Goal: Task Accomplishment & Management: Use online tool/utility

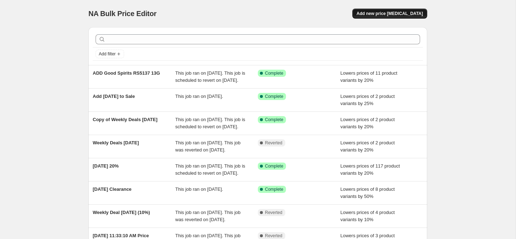
click at [373, 13] on span "Add new price [MEDICAL_DATA]" at bounding box center [390, 14] width 66 height 6
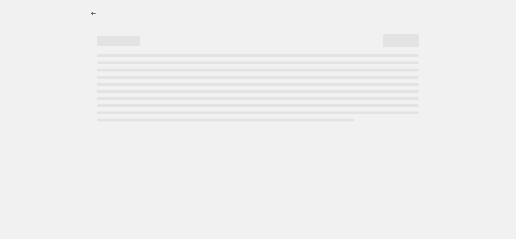
select select "percentage"
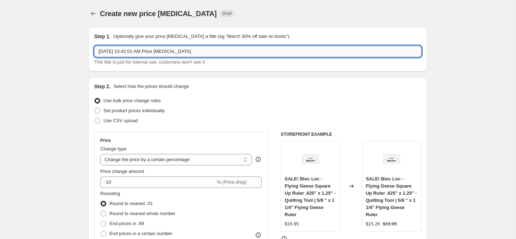
click at [159, 51] on input "[DATE] 10:42:01 AM Price [MEDICAL_DATA]" at bounding box center [258, 51] width 328 height 11
type input "10% Off [DATE] Items"
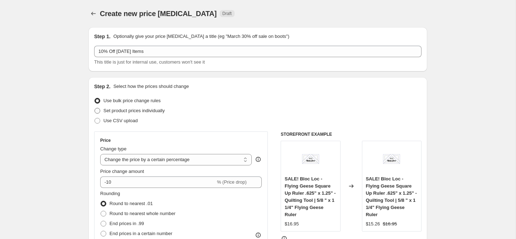
click at [146, 112] on span "Set product prices individually" at bounding box center [133, 110] width 61 height 5
click at [95, 108] on input "Set product prices individually" at bounding box center [95, 108] width 0 height 0
radio input "true"
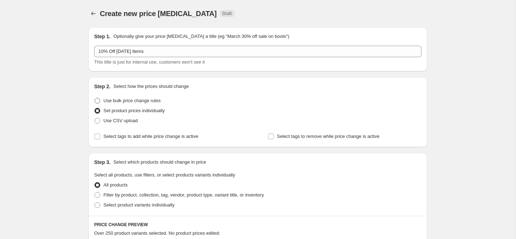
click at [129, 101] on span "Use bulk price change rules" at bounding box center [131, 100] width 57 height 5
click at [95, 98] on input "Use bulk price change rules" at bounding box center [95, 98] width 0 height 0
radio input "true"
select select "percentage"
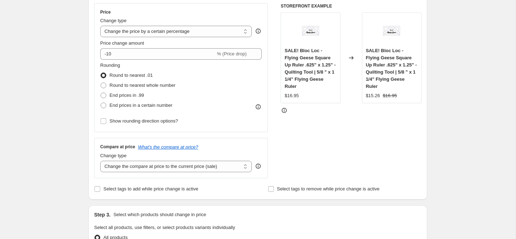
scroll to position [130, 0]
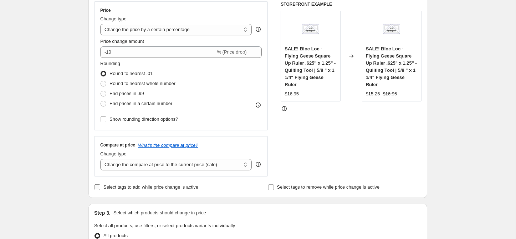
click at [117, 187] on span "Select tags to add while price change is active" at bounding box center [150, 186] width 95 height 5
click at [100, 187] on input "Select tags to add while price change is active" at bounding box center [98, 187] width 6 height 6
checkbox input "true"
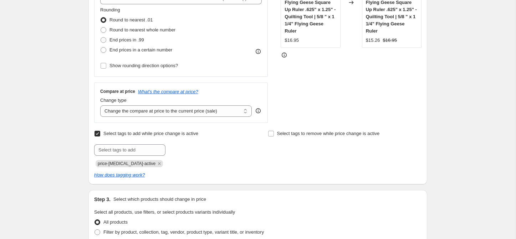
scroll to position [184, 0]
click at [124, 149] on input "text" at bounding box center [129, 148] width 71 height 11
type input "sale"
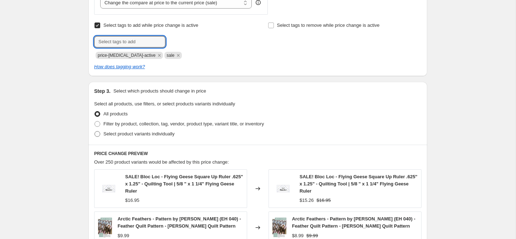
scroll to position [292, 0]
click at [131, 126] on span "Filter by product, collection, tag, vendor, product type, variant title, or inv…" at bounding box center [183, 123] width 161 height 5
click at [95, 121] on input "Filter by product, collection, tag, vendor, product type, variant title, or inv…" at bounding box center [95, 121] width 0 height 0
radio input "true"
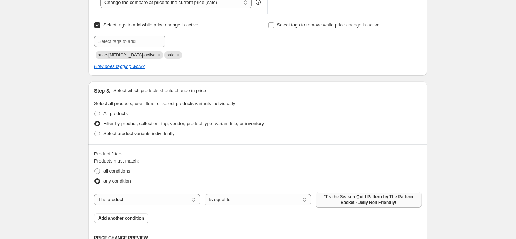
click at [340, 202] on span "'Tis the Season Quilt Pattern by The Pattern Basket - Jelly Roll Friendly!" at bounding box center [368, 199] width 97 height 11
click at [132, 219] on span "Add another condition" at bounding box center [121, 218] width 46 height 6
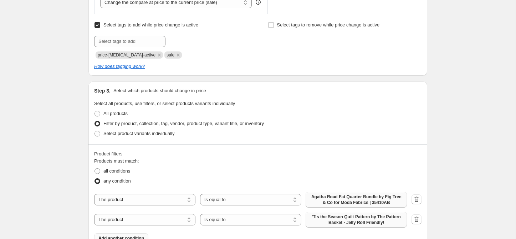
click at [341, 217] on span "'Tis the Season Quilt Pattern by The Pattern Basket - Jelly Roll Friendly!" at bounding box center [356, 219] width 93 height 11
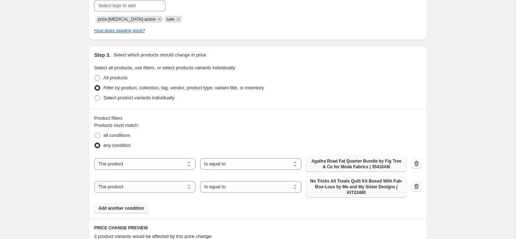
scroll to position [331, 0]
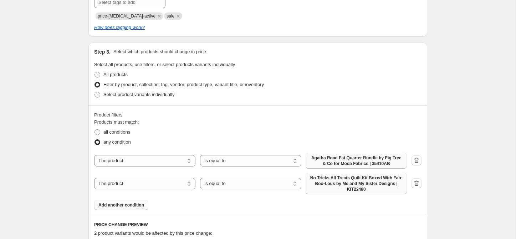
click at [141, 203] on span "Add another condition" at bounding box center [121, 205] width 46 height 6
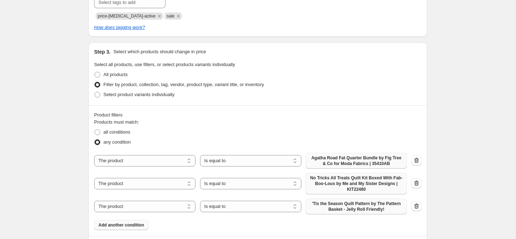
click at [324, 203] on span "'Tis the Season Quilt Pattern by The Pattern Basket - Jelly Roll Friendly!" at bounding box center [356, 206] width 93 height 11
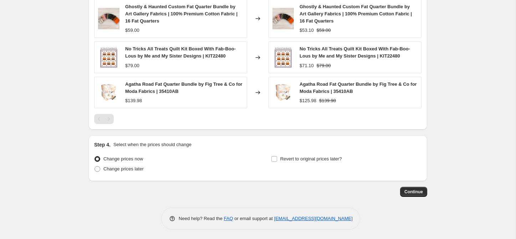
scroll to position [599, 0]
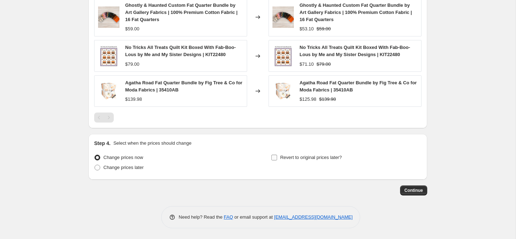
click at [273, 157] on input "Revert to original prices later?" at bounding box center [275, 158] width 6 height 6
checkbox input "true"
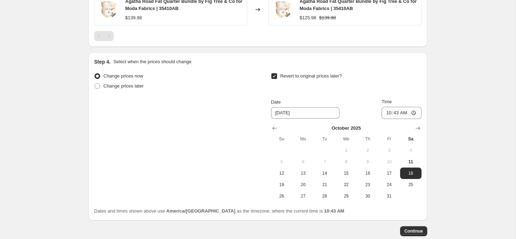
scroll to position [683, 0]
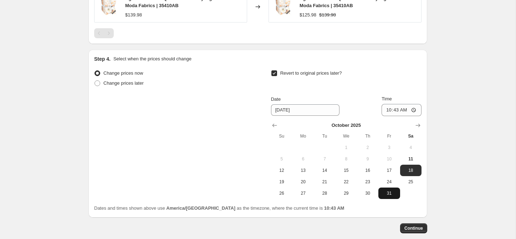
click at [394, 193] on span "31" at bounding box center [389, 193] width 16 height 6
type input "[DATE]"
click at [385, 109] on input "10:43" at bounding box center [402, 110] width 40 height 12
type input "23:59"
click at [422, 228] on span "Continue" at bounding box center [414, 228] width 19 height 6
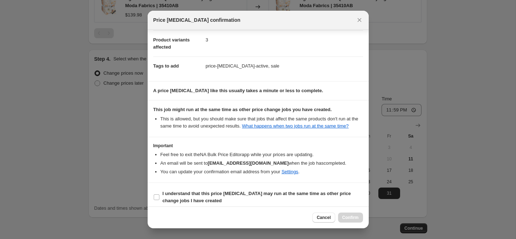
scroll to position [95, 0]
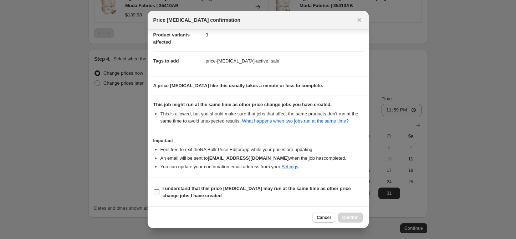
click at [187, 188] on b "I understand that this price [MEDICAL_DATA] may run at the same time as other p…" at bounding box center [257, 192] width 188 height 12
click at [159, 189] on input "I understand that this price [MEDICAL_DATA] may run at the same time as other p…" at bounding box center [157, 192] width 6 height 6
checkbox input "true"
click at [354, 217] on span "Confirm" at bounding box center [351, 217] width 16 height 6
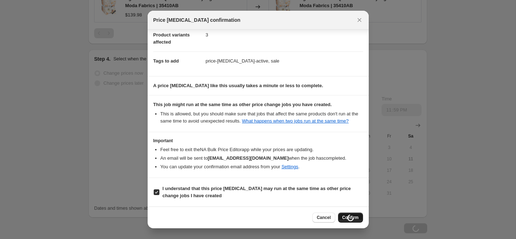
scroll to position [683, 0]
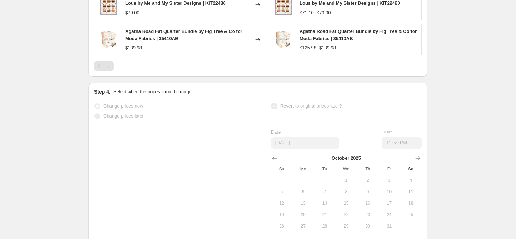
select select "percentage"
